Goal: Task Accomplishment & Management: Manage account settings

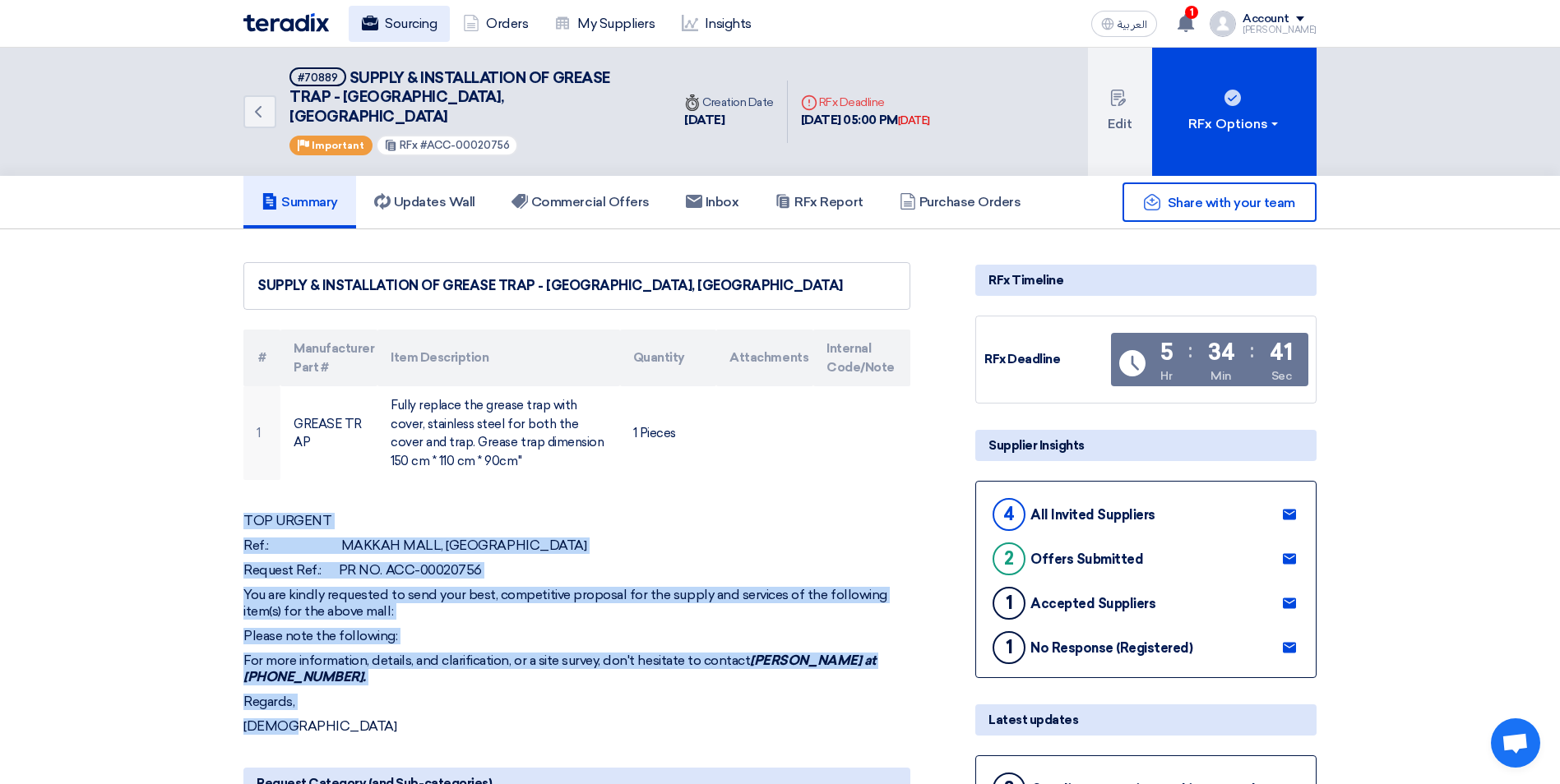
click at [398, 26] on link "Sourcing" at bounding box center [399, 24] width 102 height 36
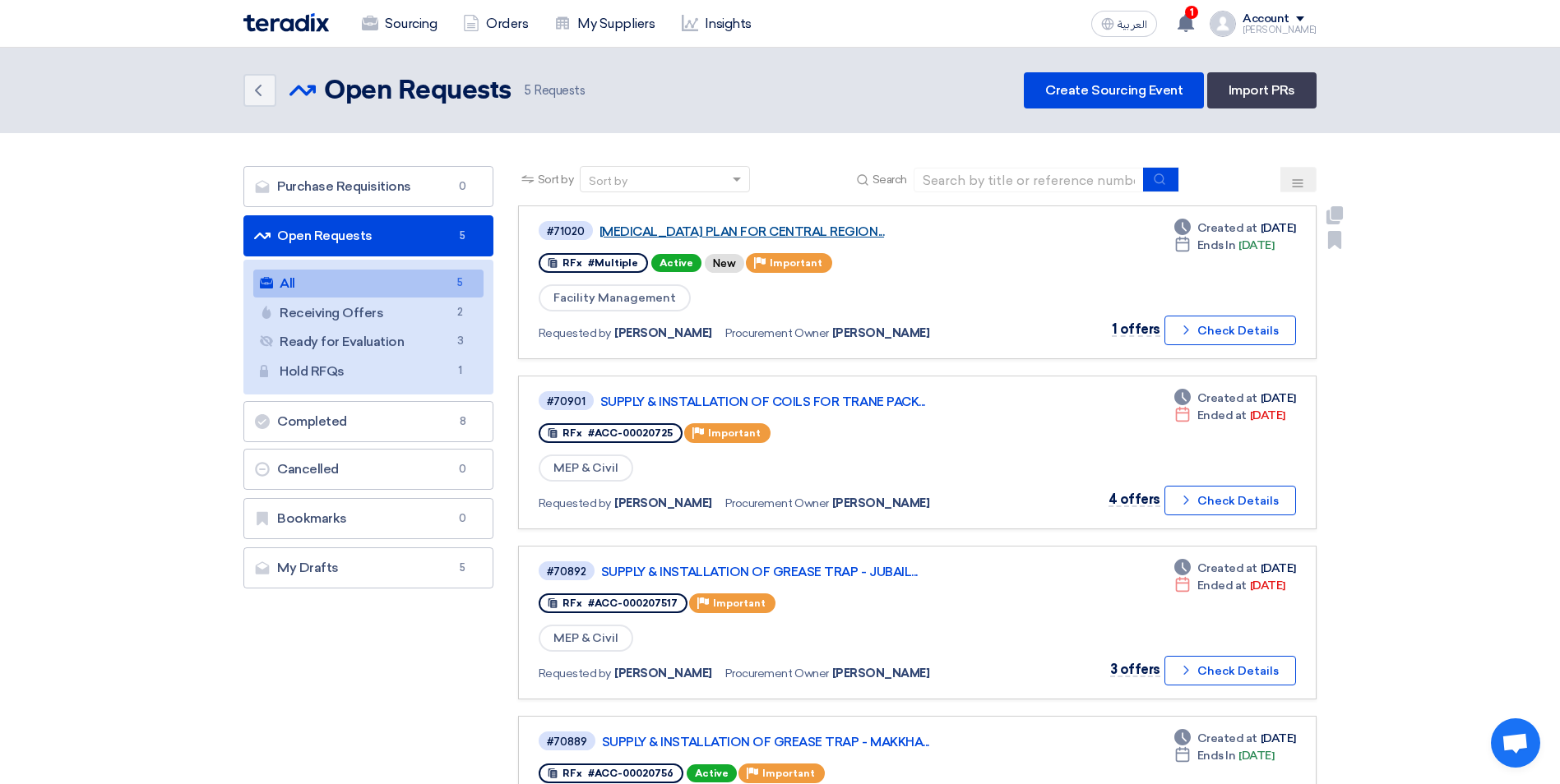
click at [737, 229] on link "[MEDICAL_DATA] PLAN FOR CENTRAL REGION..." at bounding box center [804, 232] width 411 height 15
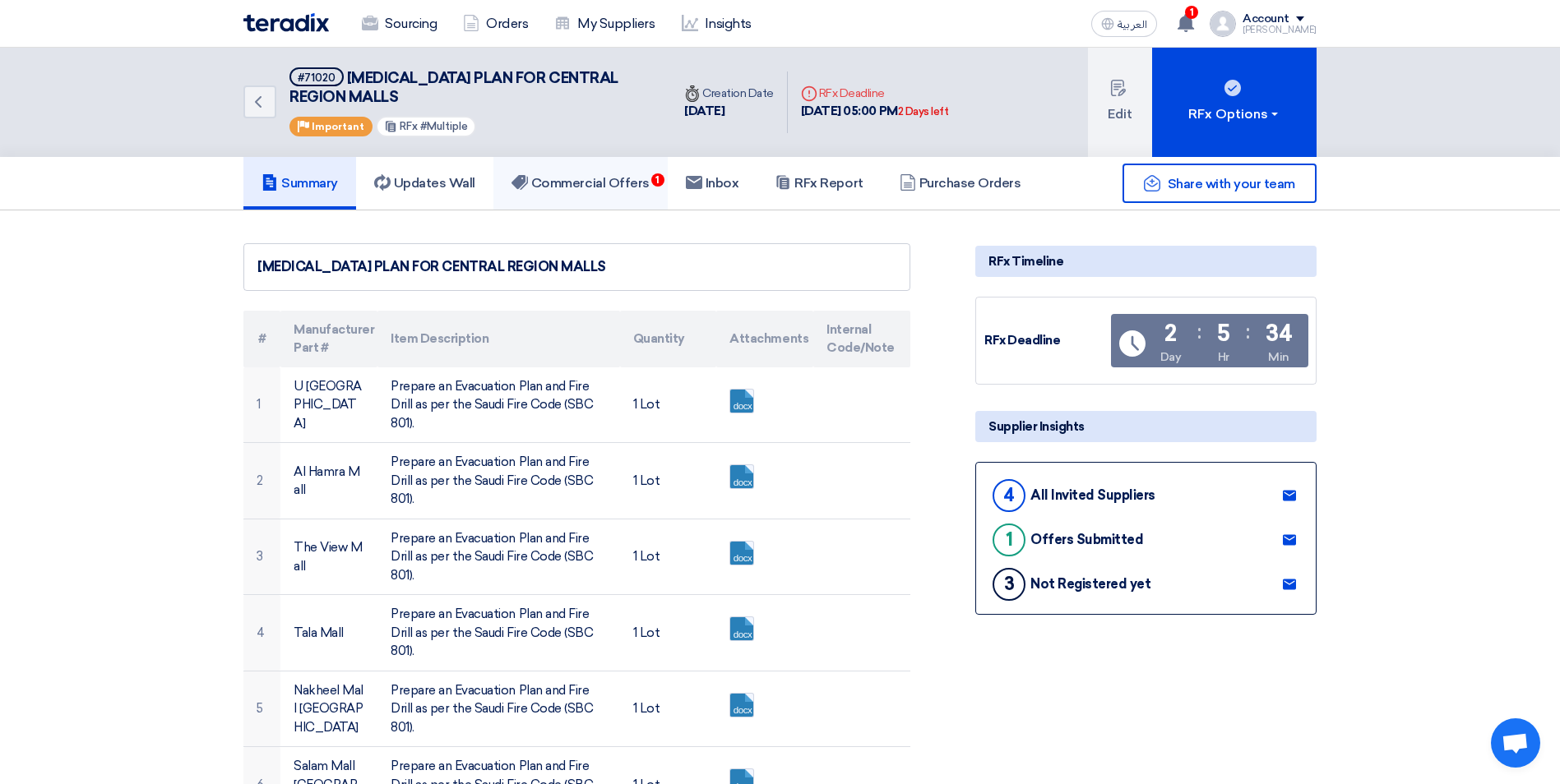
click at [641, 182] on h5 "Commercial Offers 1" at bounding box center [580, 183] width 138 height 17
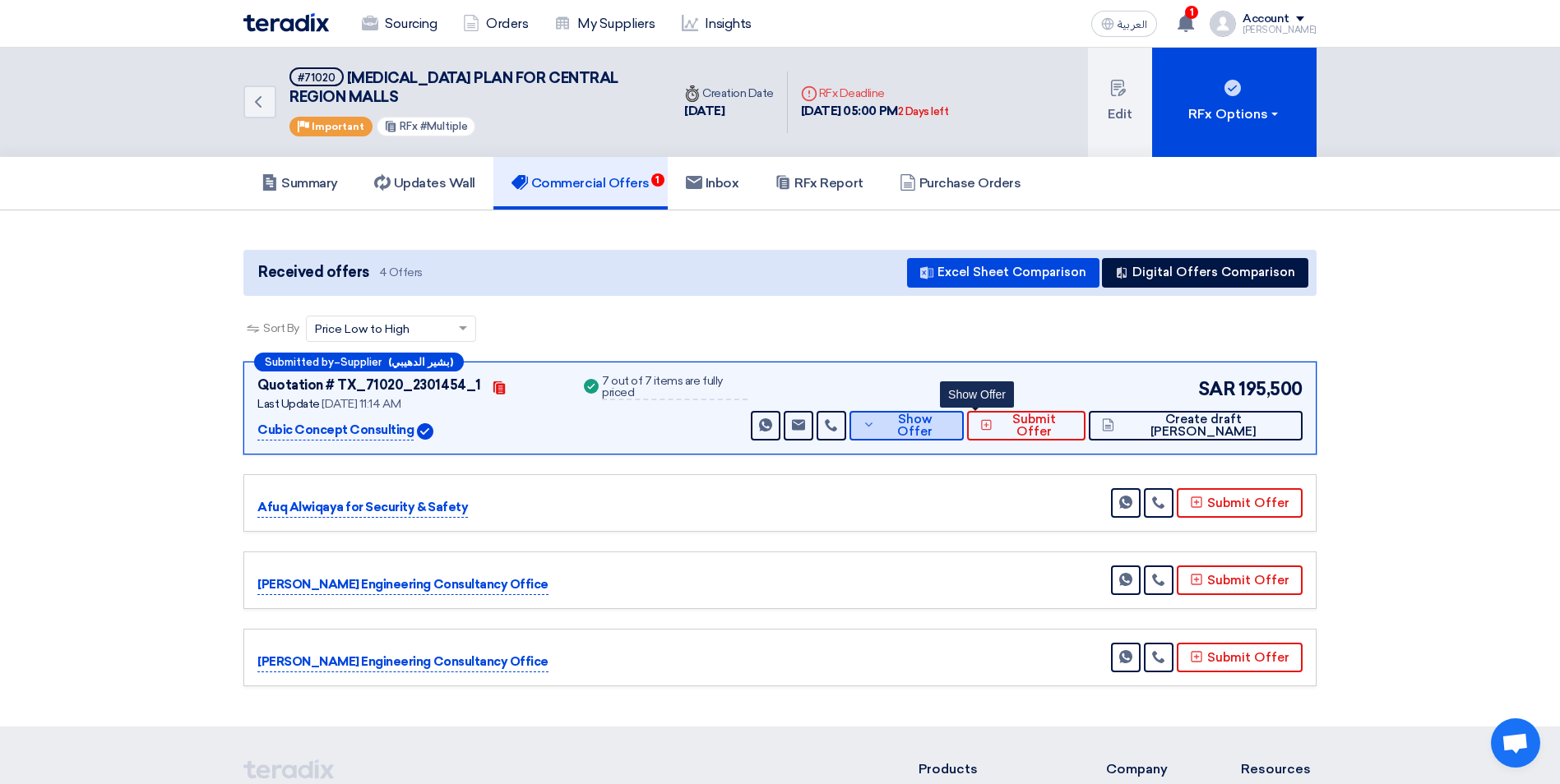
click at [926, 428] on button "Show Offer" at bounding box center [907, 426] width 114 height 30
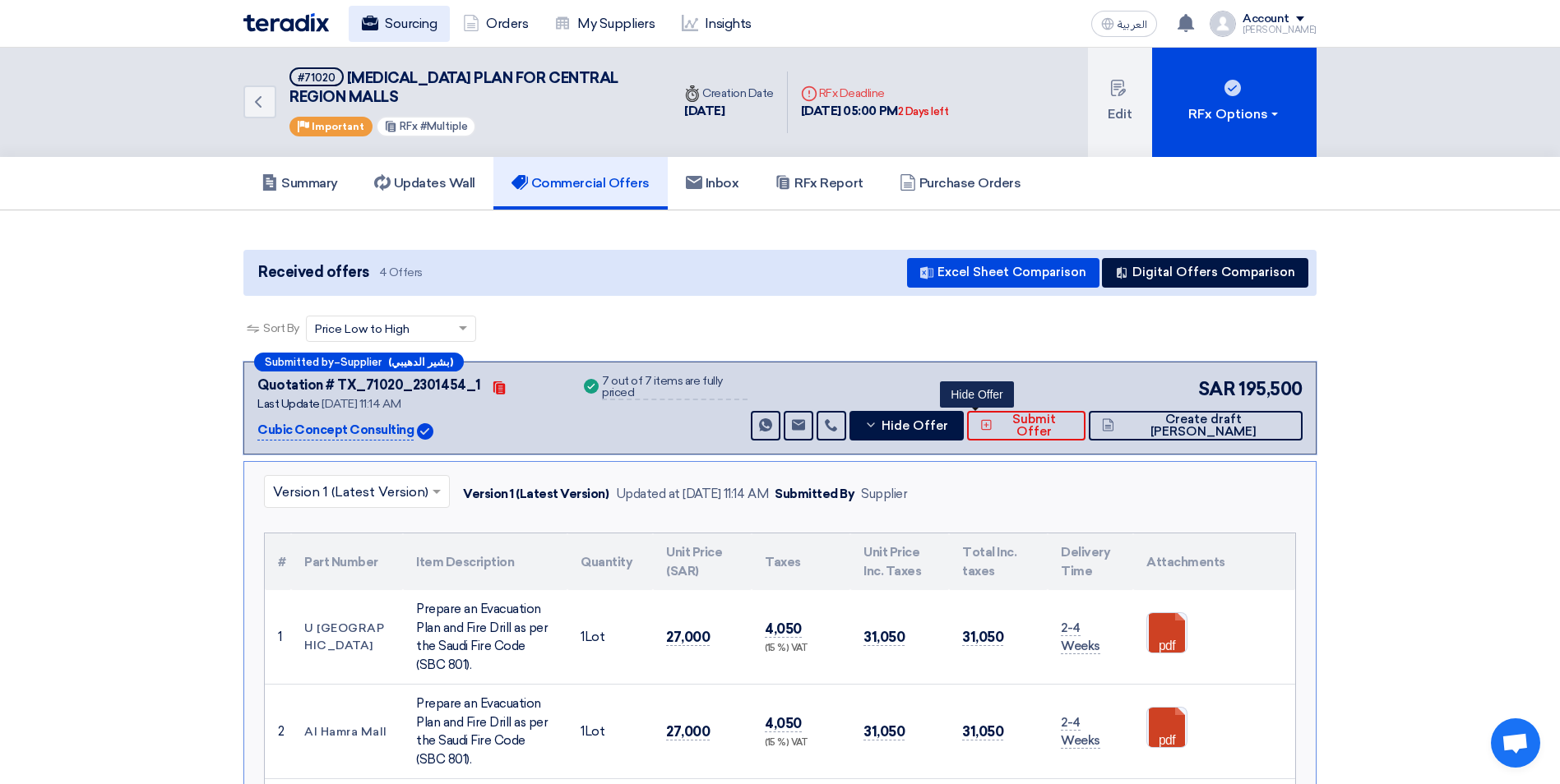
click at [404, 20] on link "Sourcing" at bounding box center [399, 24] width 102 height 36
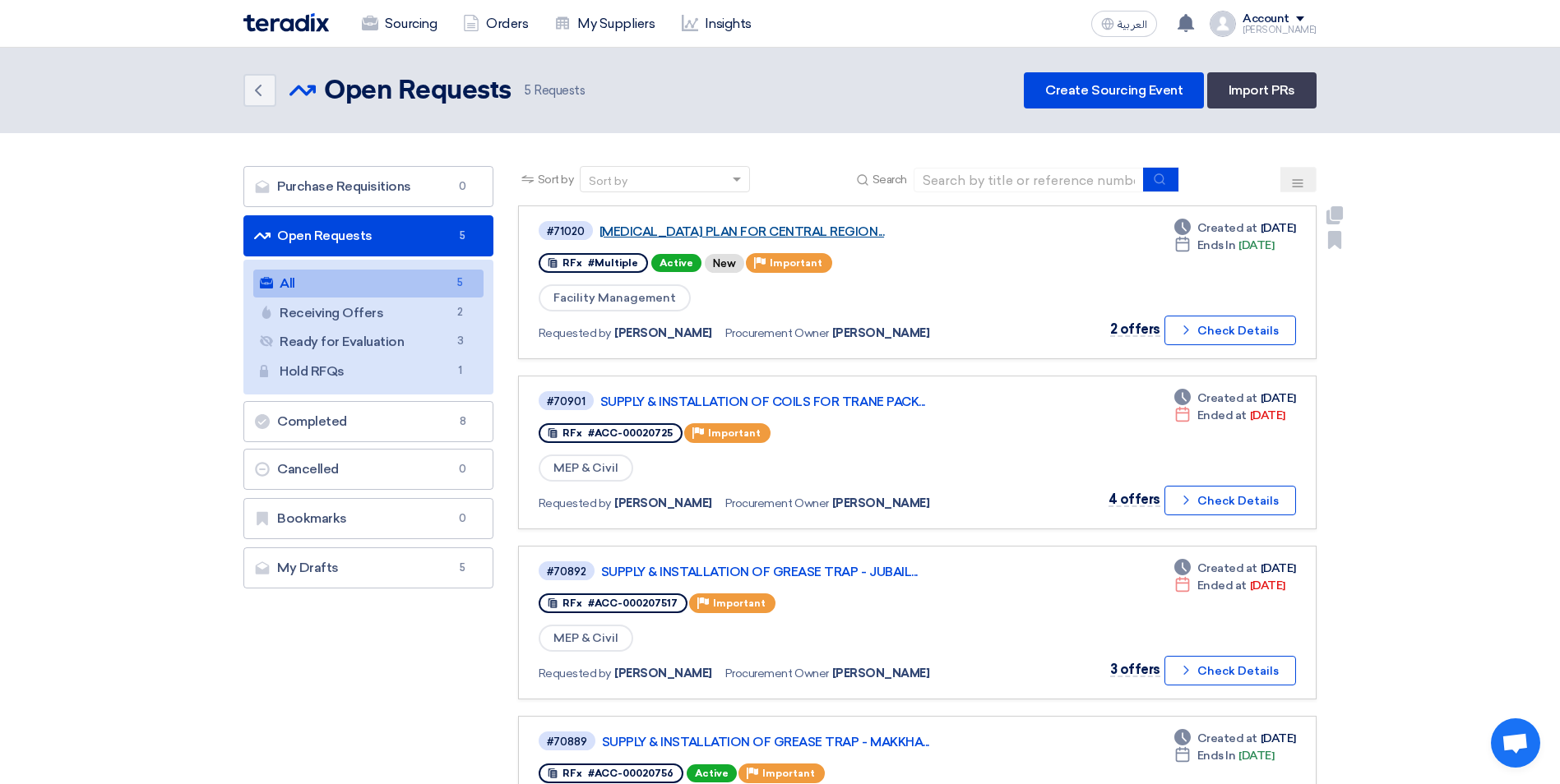
click at [887, 234] on link "[MEDICAL_DATA] PLAN FOR CENTRAL REGION..." at bounding box center [804, 232] width 411 height 15
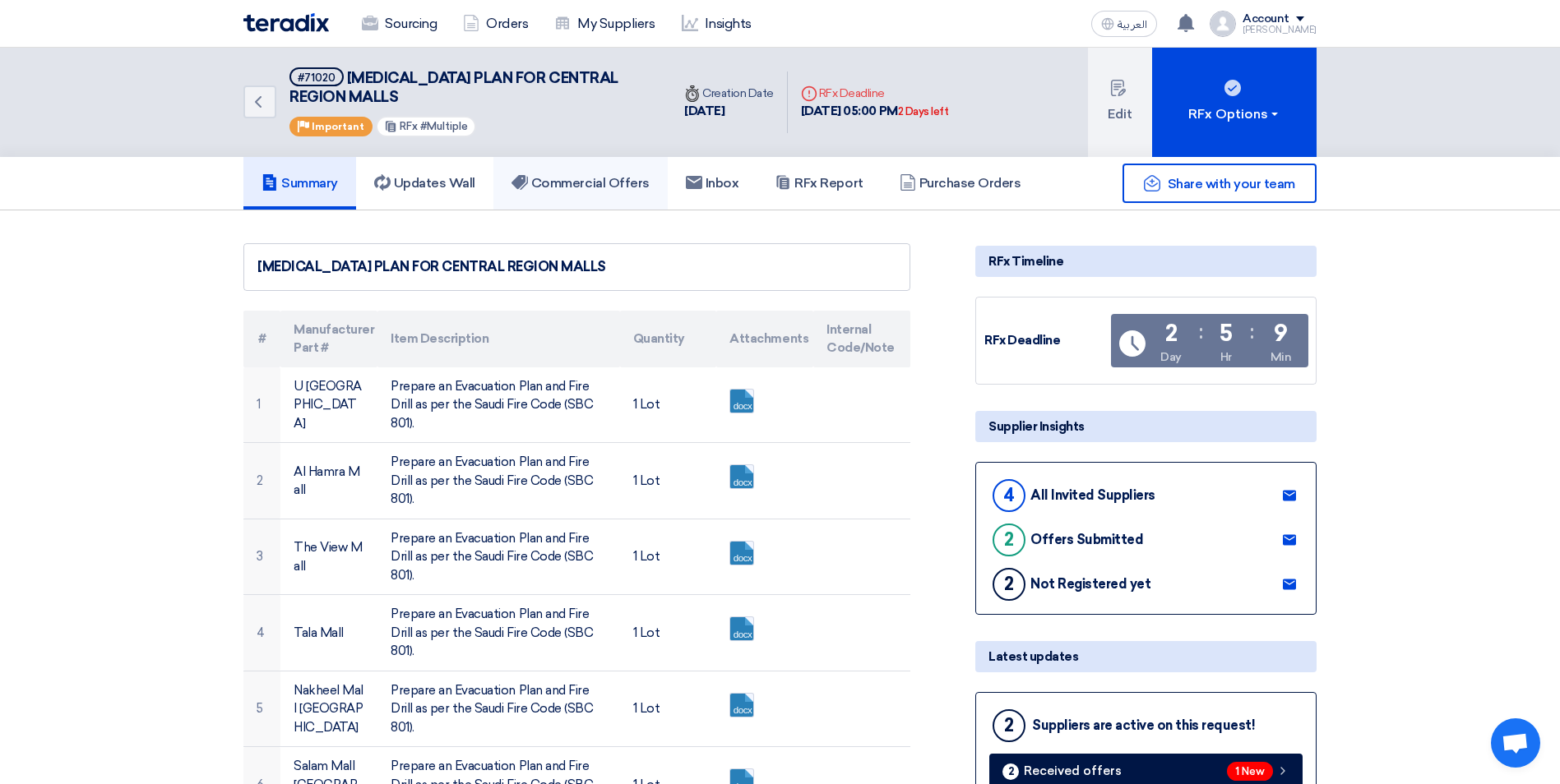
click at [552, 190] on h5 "Commercial Offers" at bounding box center [580, 183] width 138 height 17
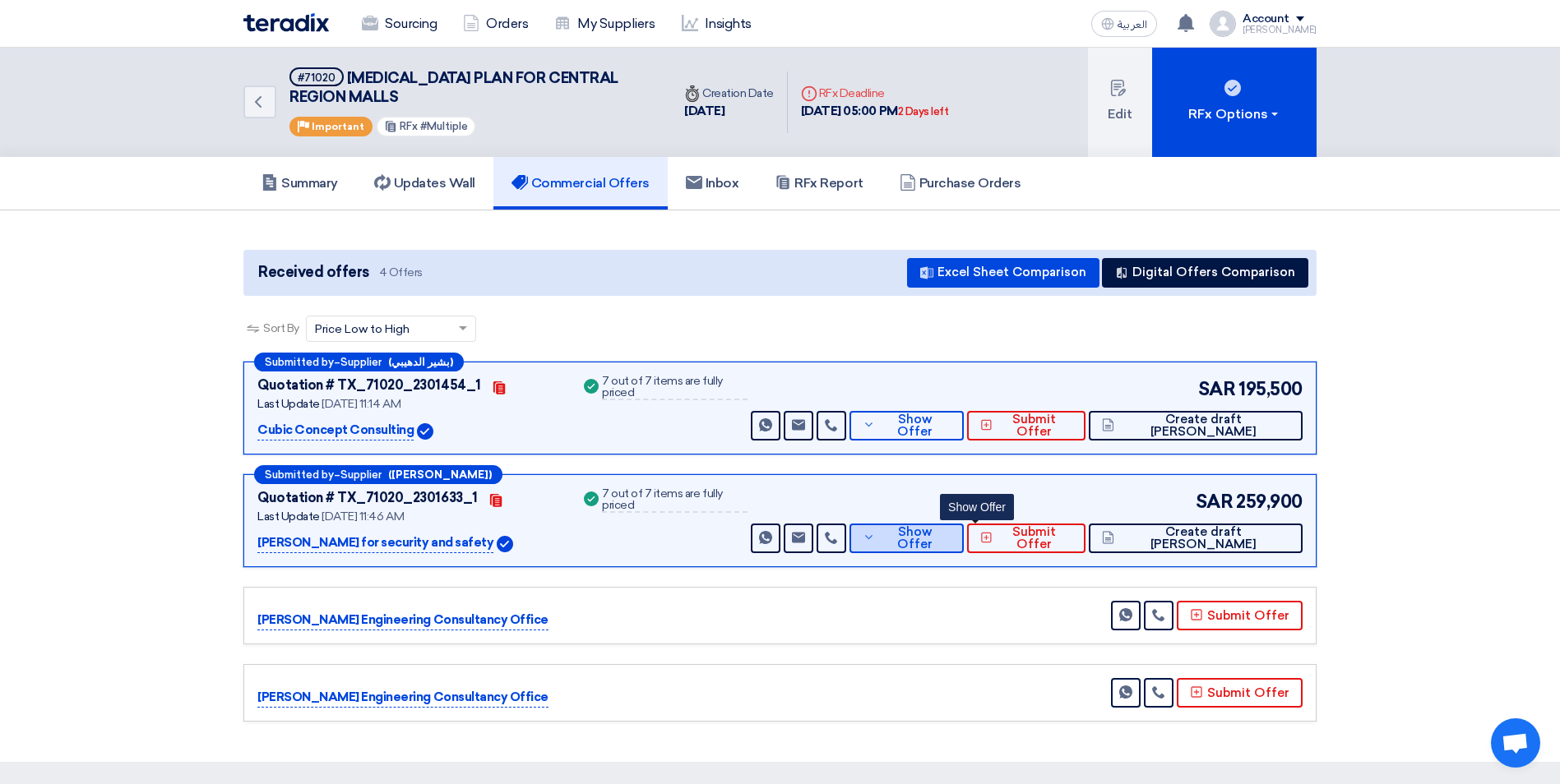
click at [950, 538] on span "Show Offer" at bounding box center [914, 538] width 71 height 25
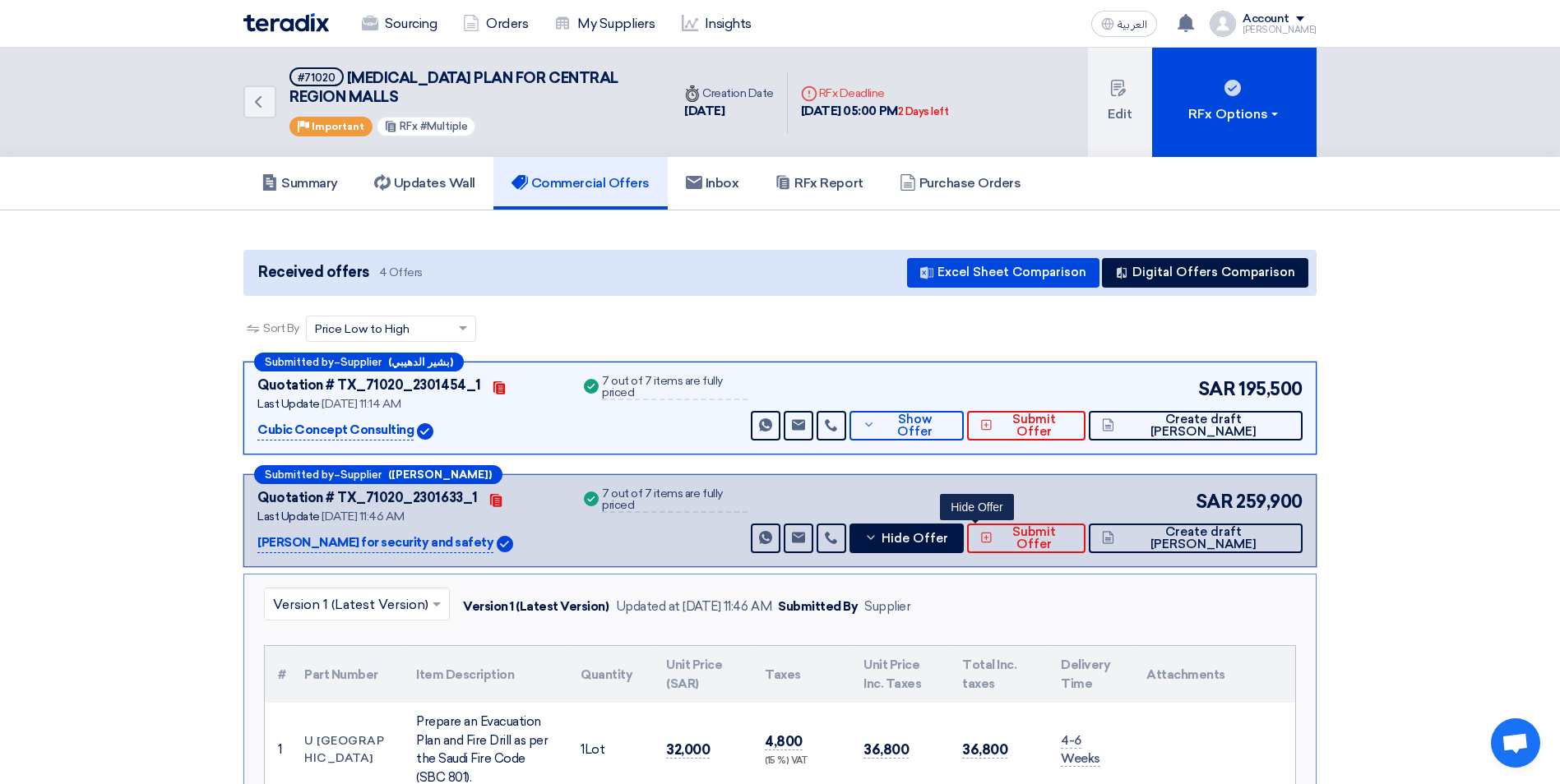
click at [569, 188] on h5 "Commercial Offers" at bounding box center [580, 183] width 138 height 17
click at [878, 540] on icon at bounding box center [870, 537] width 13 height 13
